Goal: Task Accomplishment & Management: Use online tool/utility

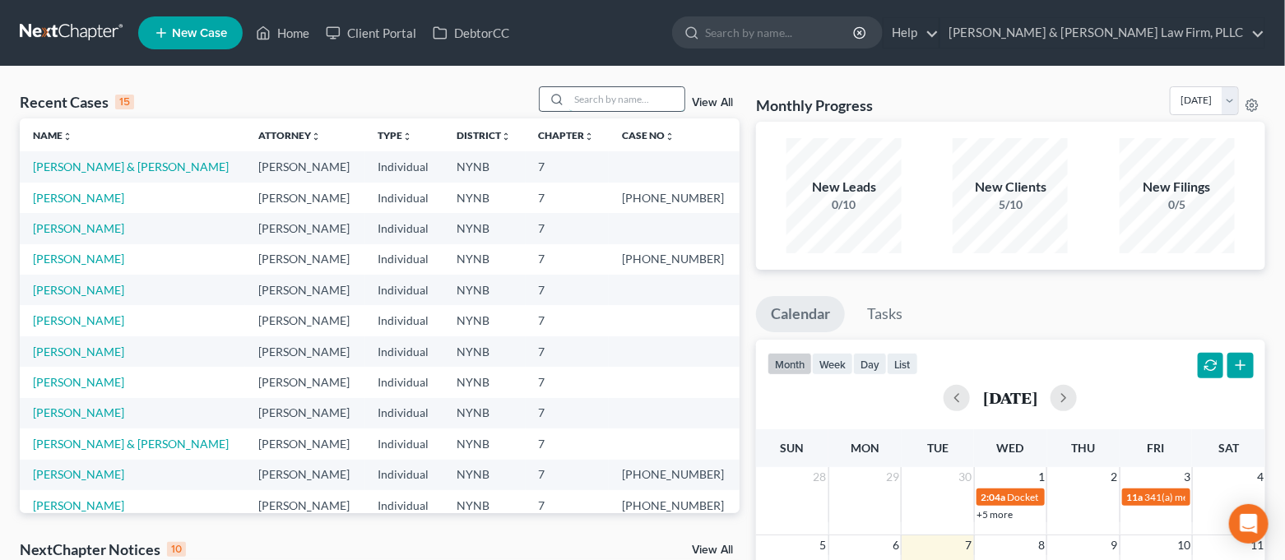
click at [632, 100] on input "search" at bounding box center [626, 99] width 115 height 24
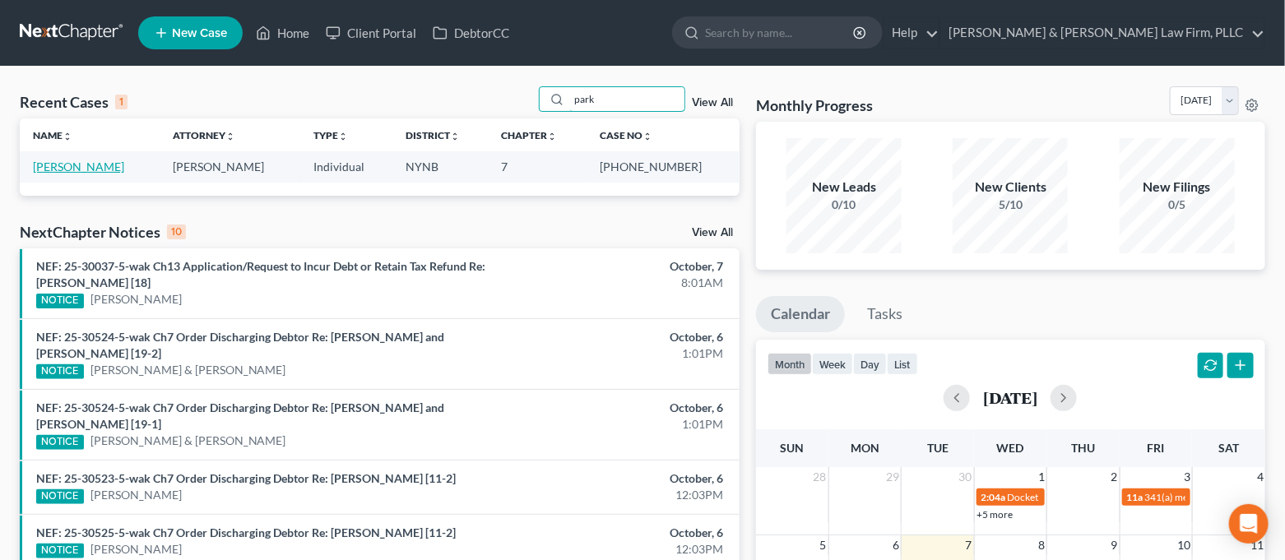
type input "park"
click at [81, 168] on link "[PERSON_NAME]" at bounding box center [78, 167] width 91 height 14
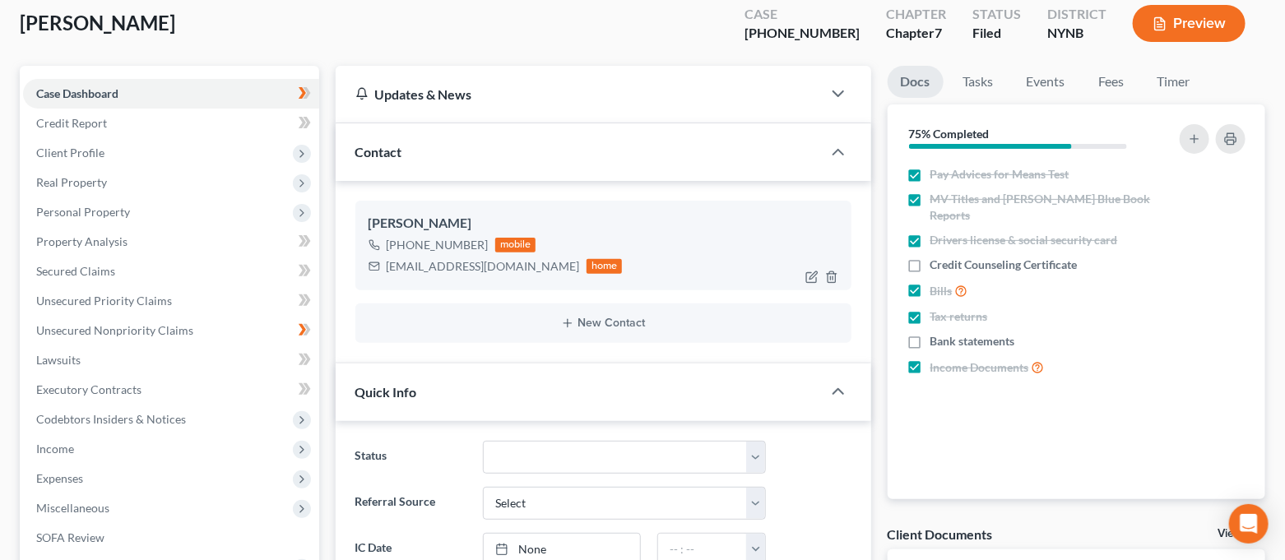
scroll to position [328, 0]
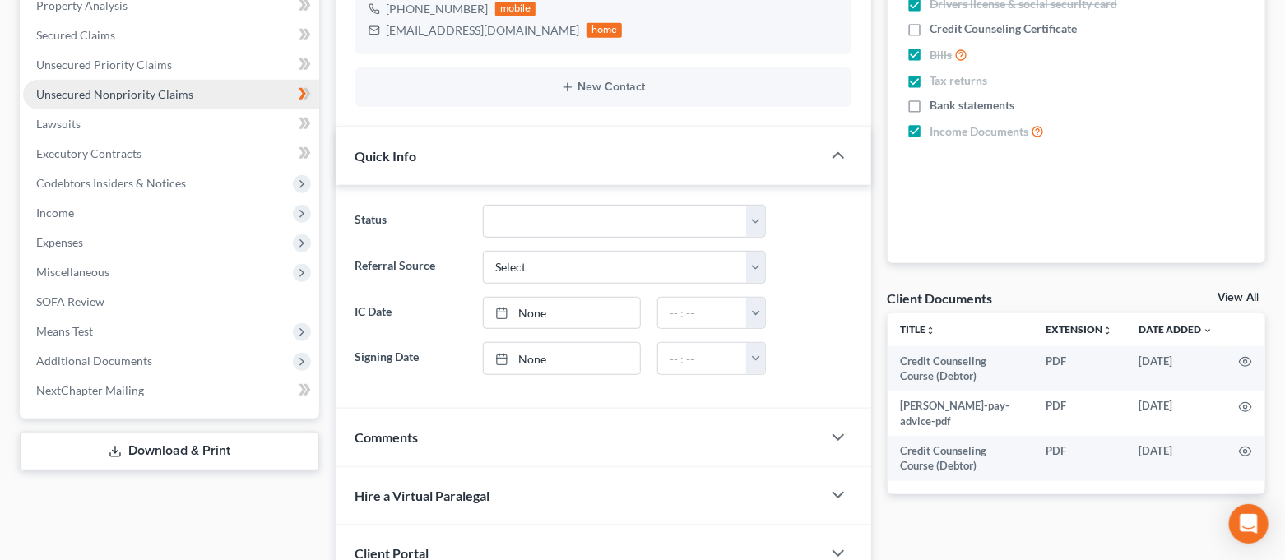
click at [151, 99] on span "Unsecured Nonpriority Claims" at bounding box center [114, 94] width 157 height 14
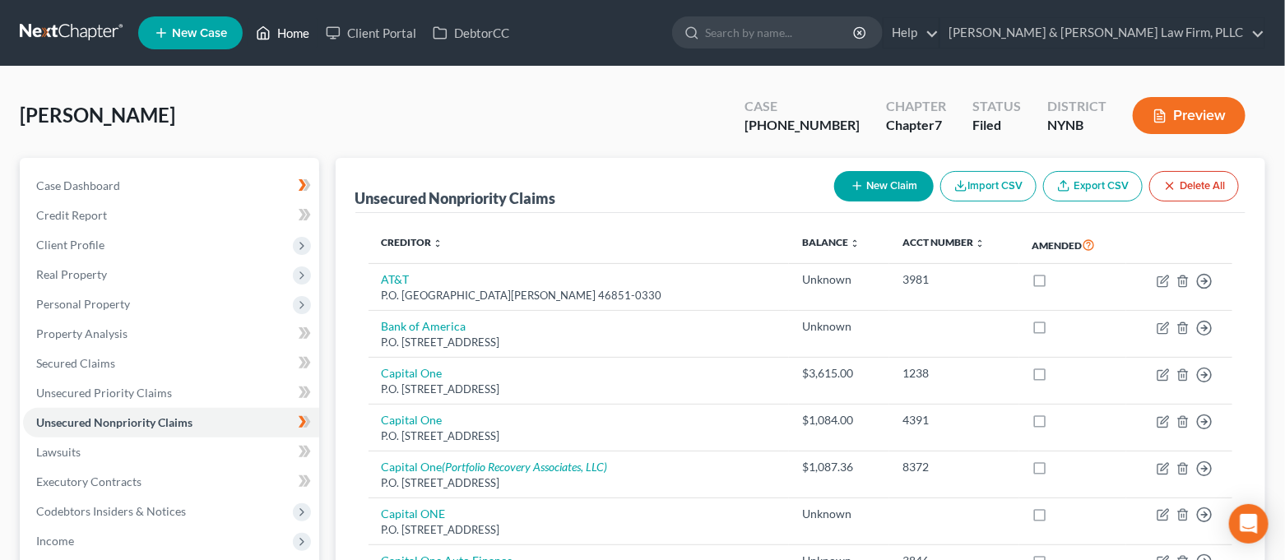
click at [282, 35] on link "Home" at bounding box center [283, 33] width 70 height 30
